Goal: Information Seeking & Learning: Find specific fact

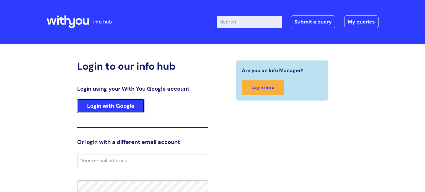
click at [111, 109] on link "Login with Google" at bounding box center [110, 106] width 67 height 14
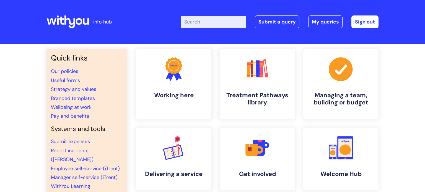
click at [200, 24] on input "Enter your search term here..." at bounding box center [213, 22] width 65 height 12
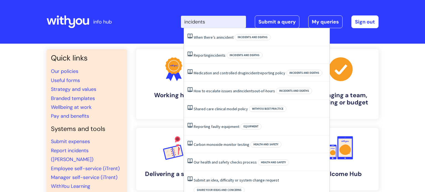
type input "incidents"
click button "Search" at bounding box center [0, 0] width 0 height 0
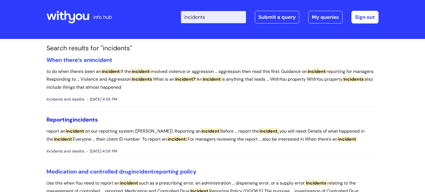
scroll to position [9, 0]
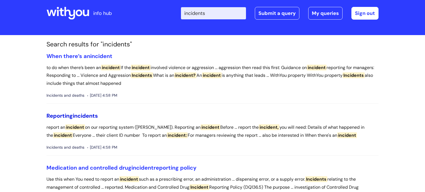
click at [77, 117] on span "incidents" at bounding box center [85, 115] width 25 height 7
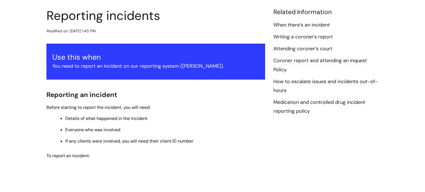
scroll to position [68, 0]
